Goal: Task Accomplishment & Management: Complete application form

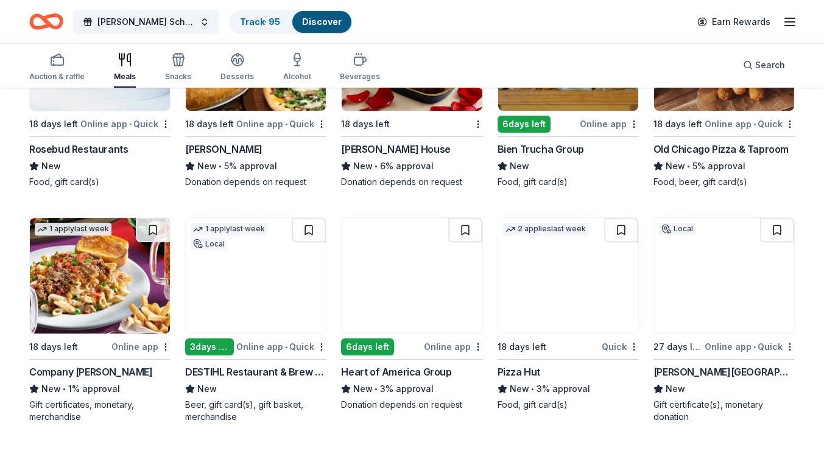
scroll to position [2301, 0]
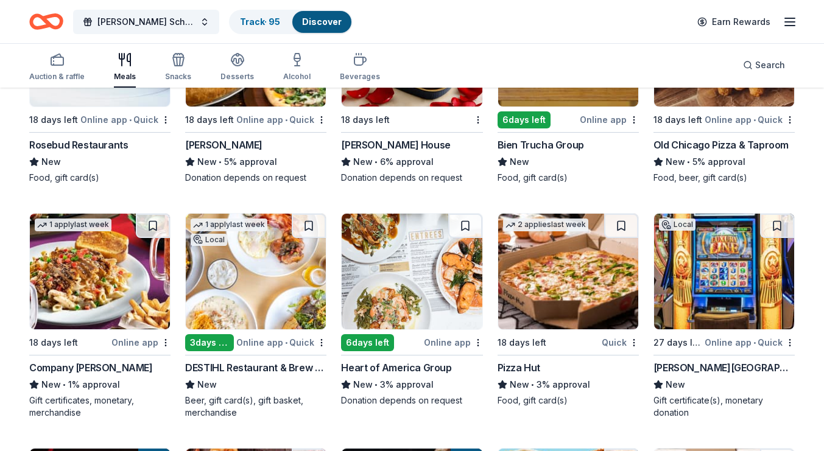
click at [280, 293] on img at bounding box center [256, 272] width 140 height 116
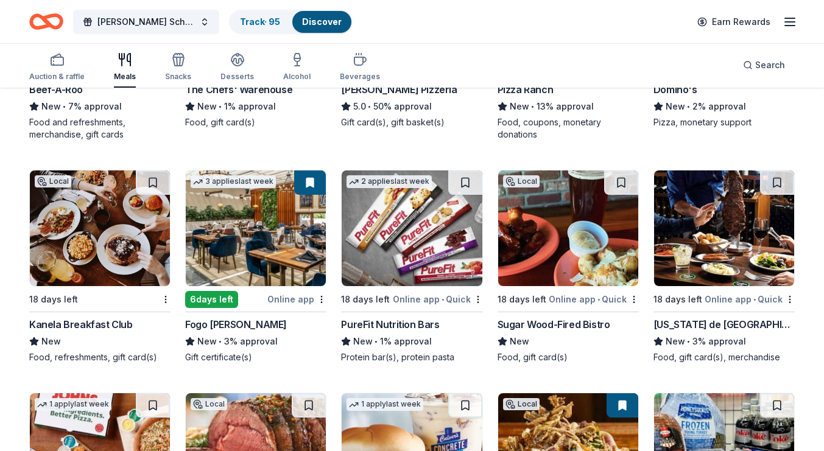
scroll to position [2815, 0]
click at [375, 252] on img at bounding box center [412, 229] width 140 height 116
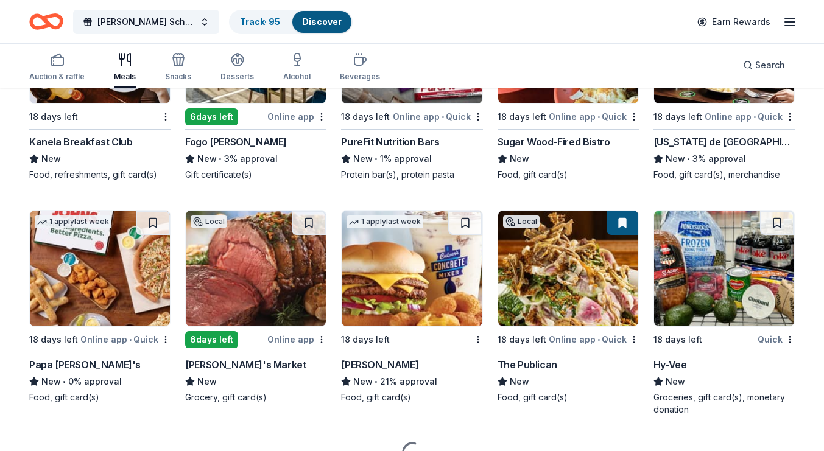
scroll to position [3001, 0]
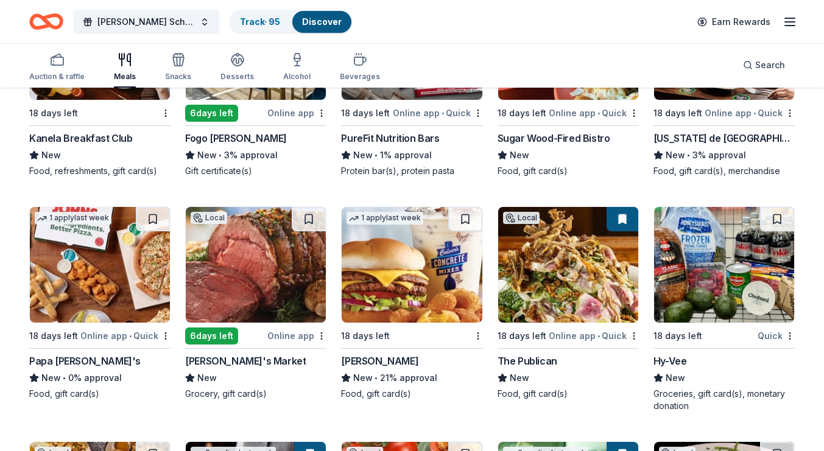
click at [568, 289] on img at bounding box center [568, 265] width 140 height 116
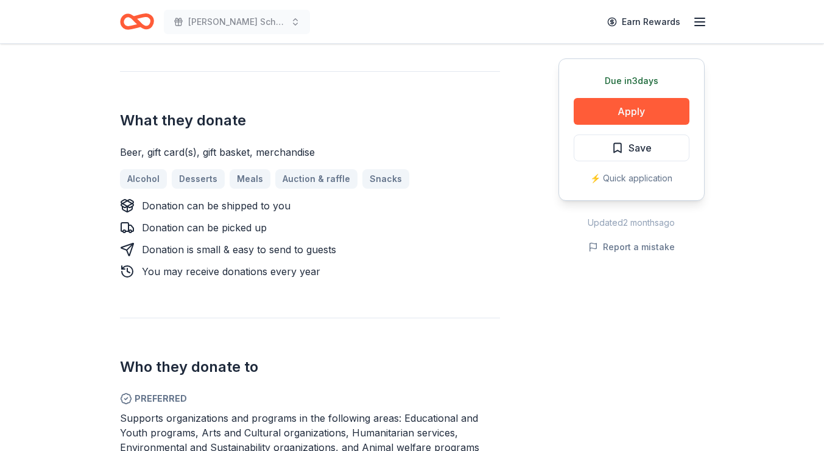
scroll to position [417, 0]
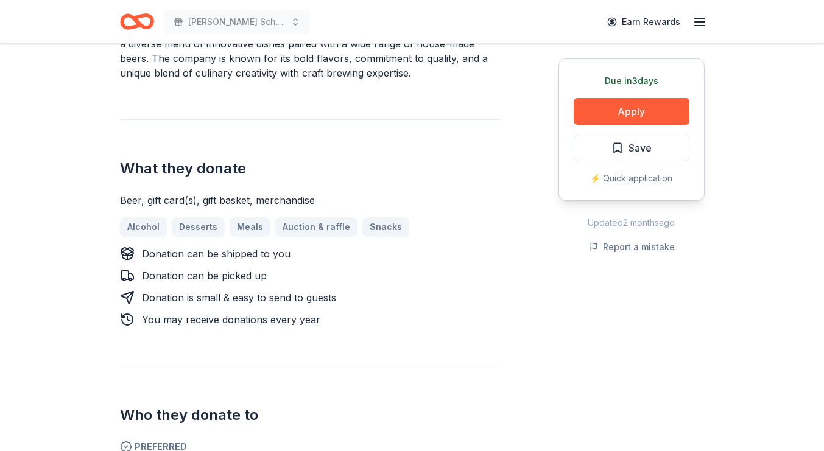
click at [510, 257] on div "Donating in IL DESTIHL Restaurant & Brew Works is a craft brewery and restauran…" at bounding box center [412, 399] width 585 height 891
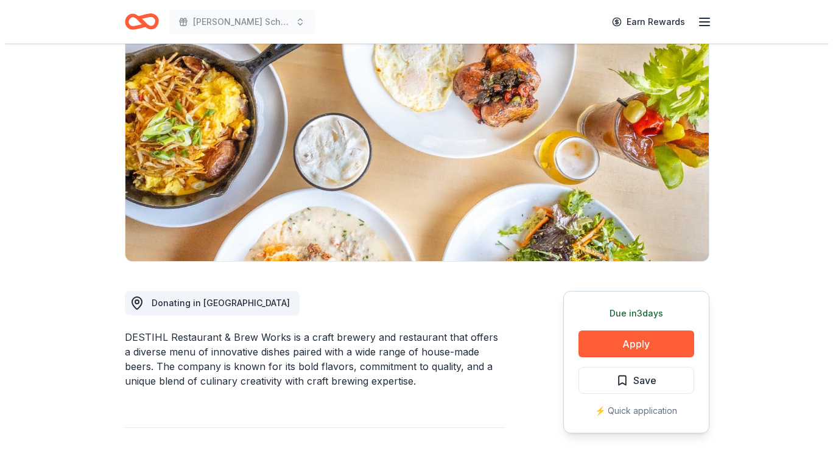
scroll to position [107, 0]
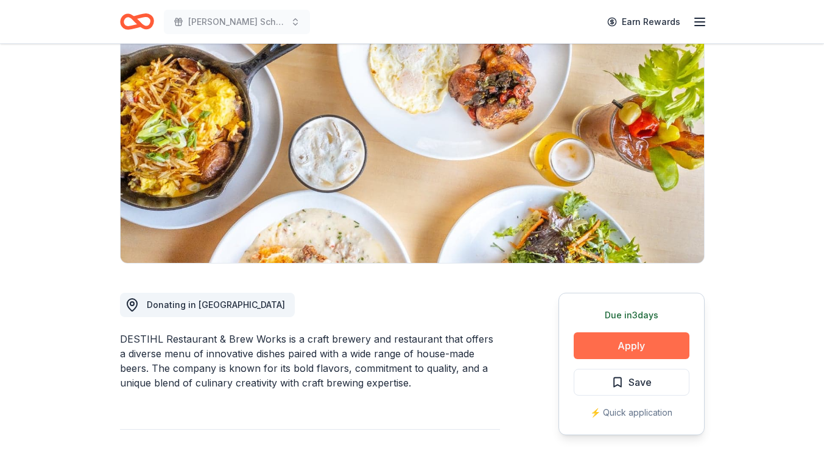
click at [648, 349] on button "Apply" at bounding box center [632, 346] width 116 height 27
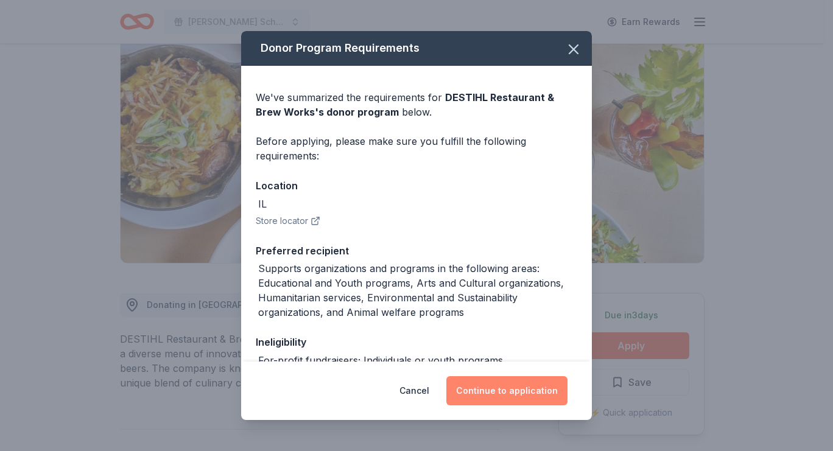
click at [496, 392] on button "Continue to application" at bounding box center [507, 390] width 121 height 29
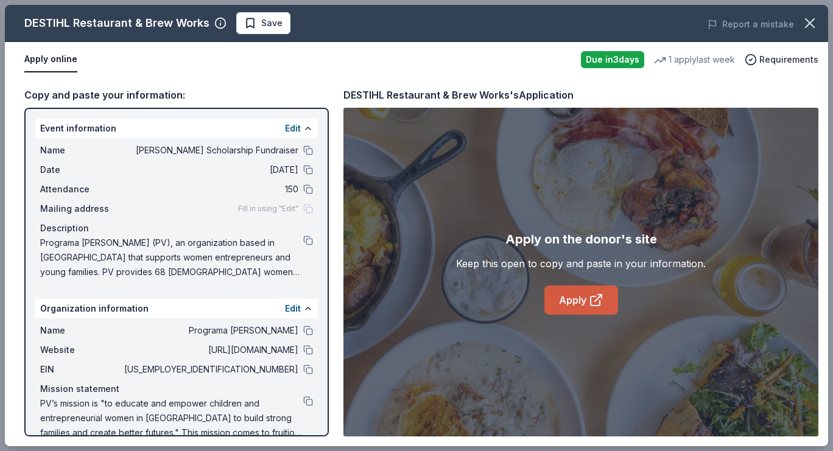
click at [585, 304] on link "Apply" at bounding box center [582, 300] width 74 height 29
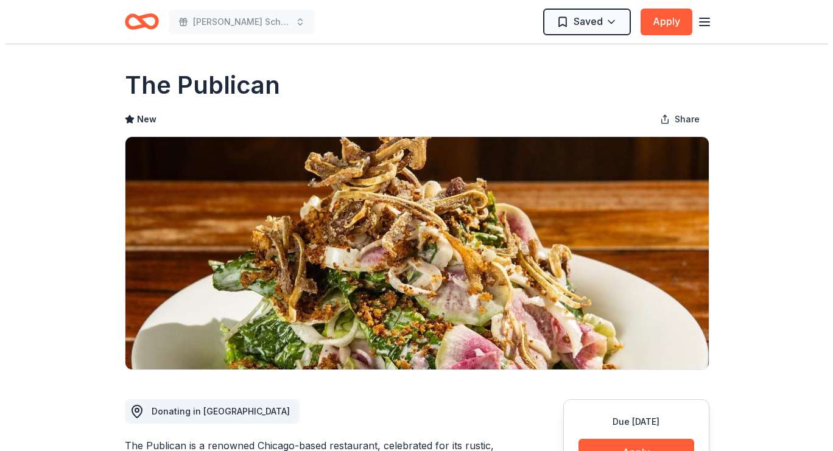
scroll to position [90, 0]
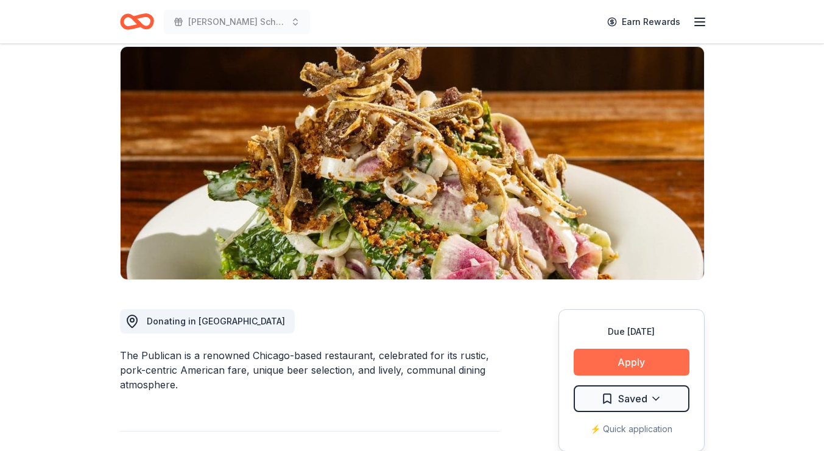
click at [590, 361] on button "Apply" at bounding box center [632, 362] width 116 height 27
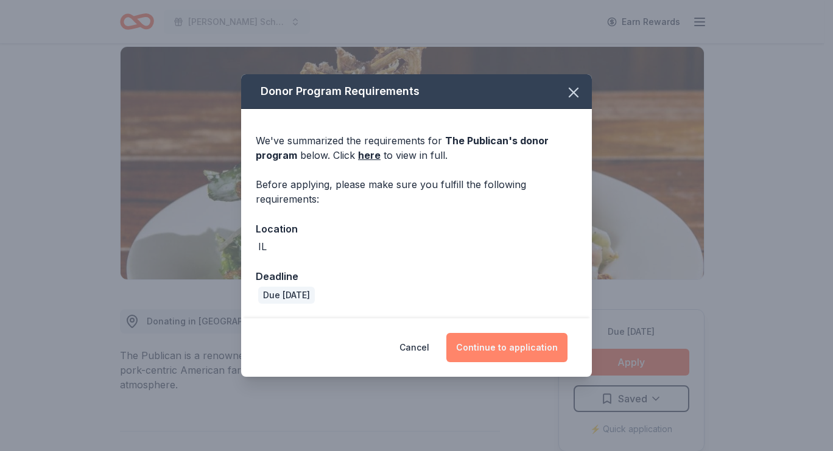
click at [529, 344] on button "Continue to application" at bounding box center [507, 347] width 121 height 29
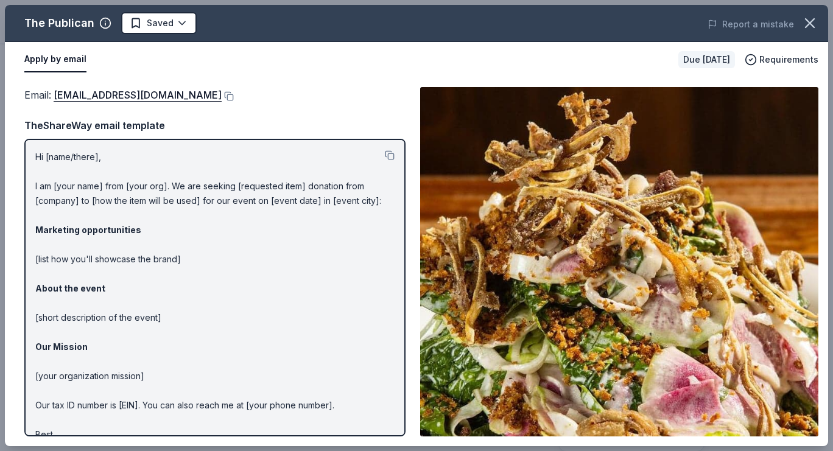
scroll to position [31, 0]
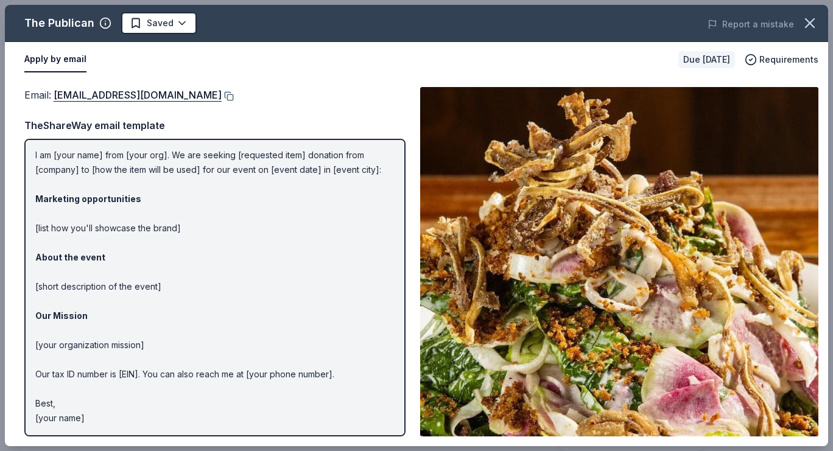
click at [222, 94] on button at bounding box center [228, 96] width 12 height 10
